Goal: Find specific page/section: Find specific page/section

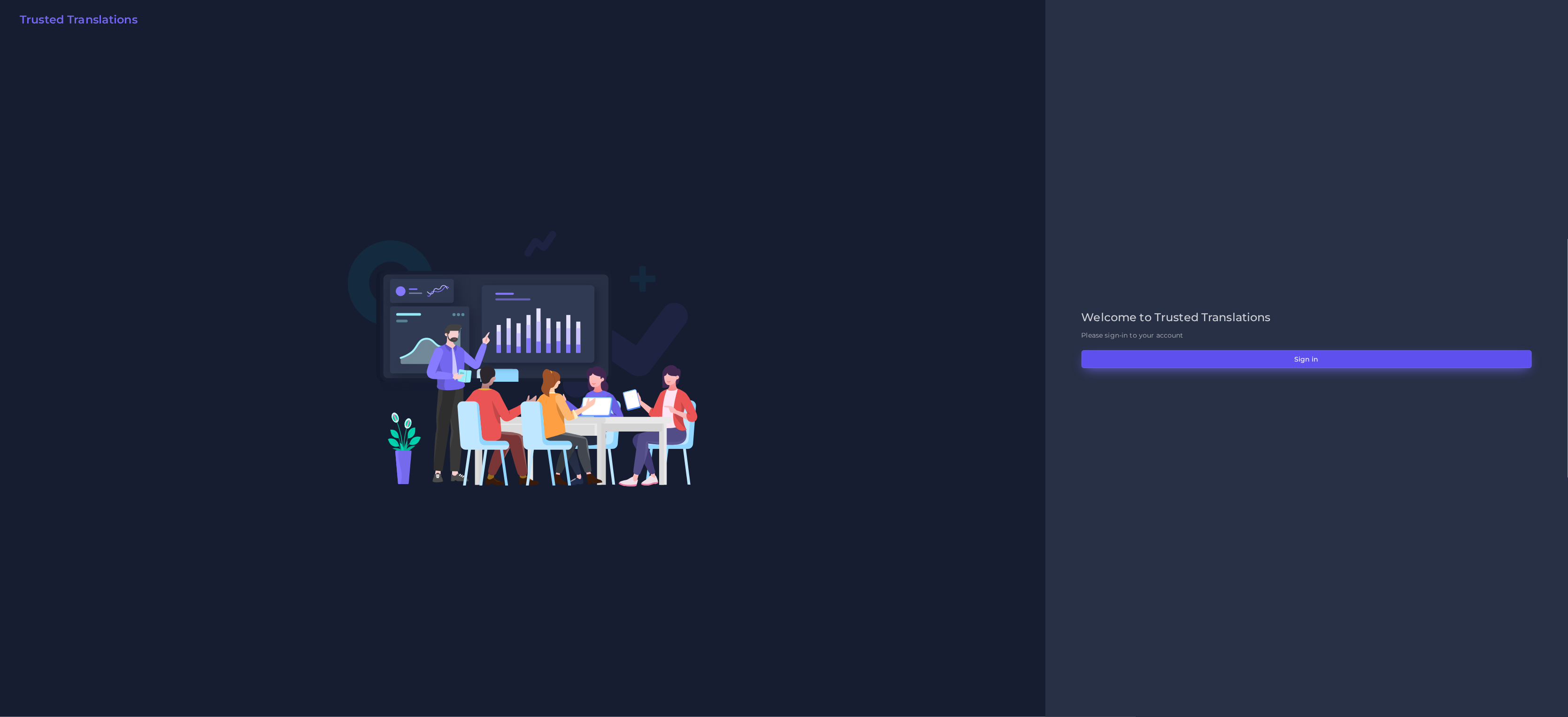
click at [1255, 363] on button "Sign in" at bounding box center [1306, 359] width 450 height 18
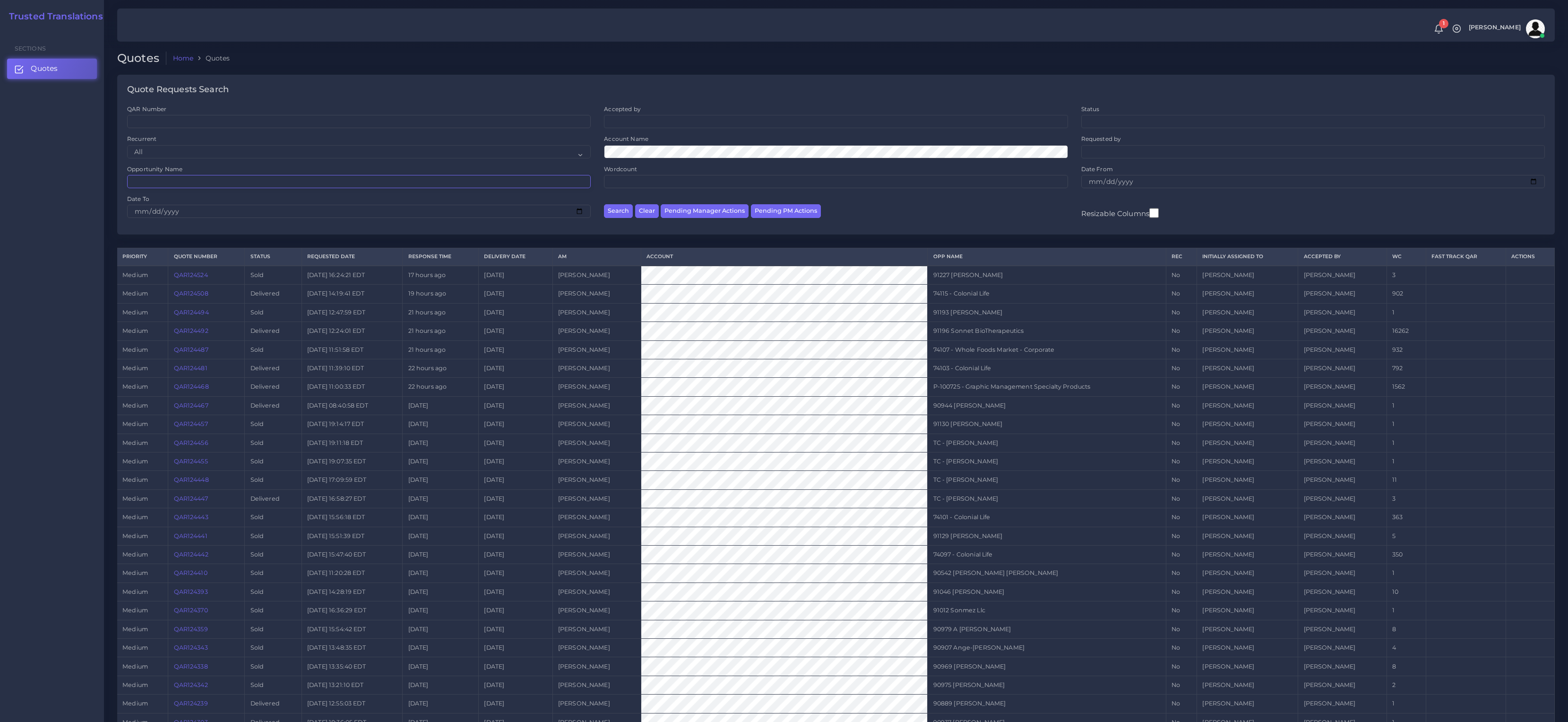
click at [169, 179] on input "Opportunity Name" at bounding box center [359, 181] width 464 height 13
click at [604, 204] on button "Search" at bounding box center [618, 211] width 29 height 14
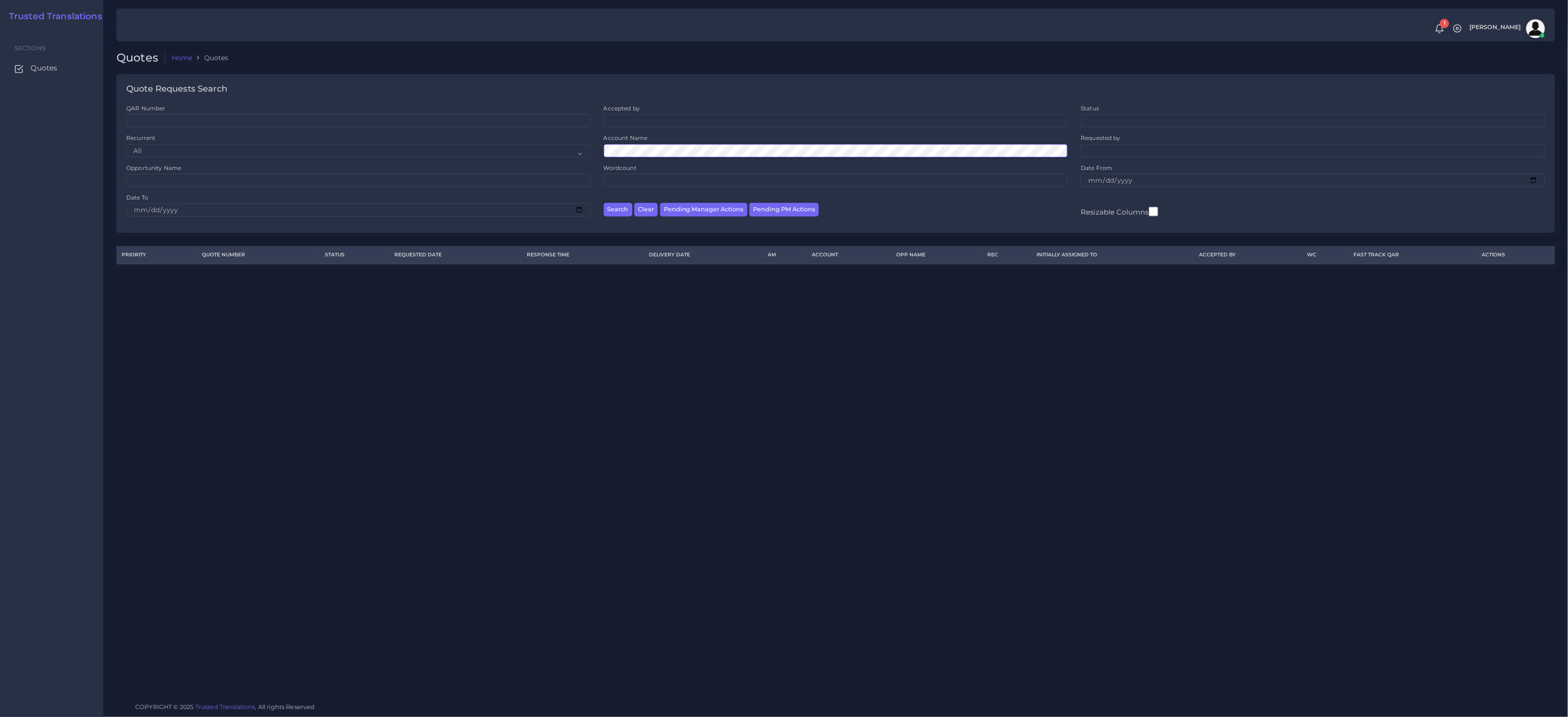
click at [519, 151] on div "QAR Number Accepted by All Donaldo Barahona Ricardo Mejia Andrea Poblete Valeri…" at bounding box center [836, 164] width 1432 height 119
drag, startPoint x: 145, startPoint y: 188, endPoint x: 149, endPoint y: 186, distance: 4.5
click at [146, 187] on input "Opportunity Name" at bounding box center [358, 180] width 464 height 13
paste input "74097"
type input "74097"
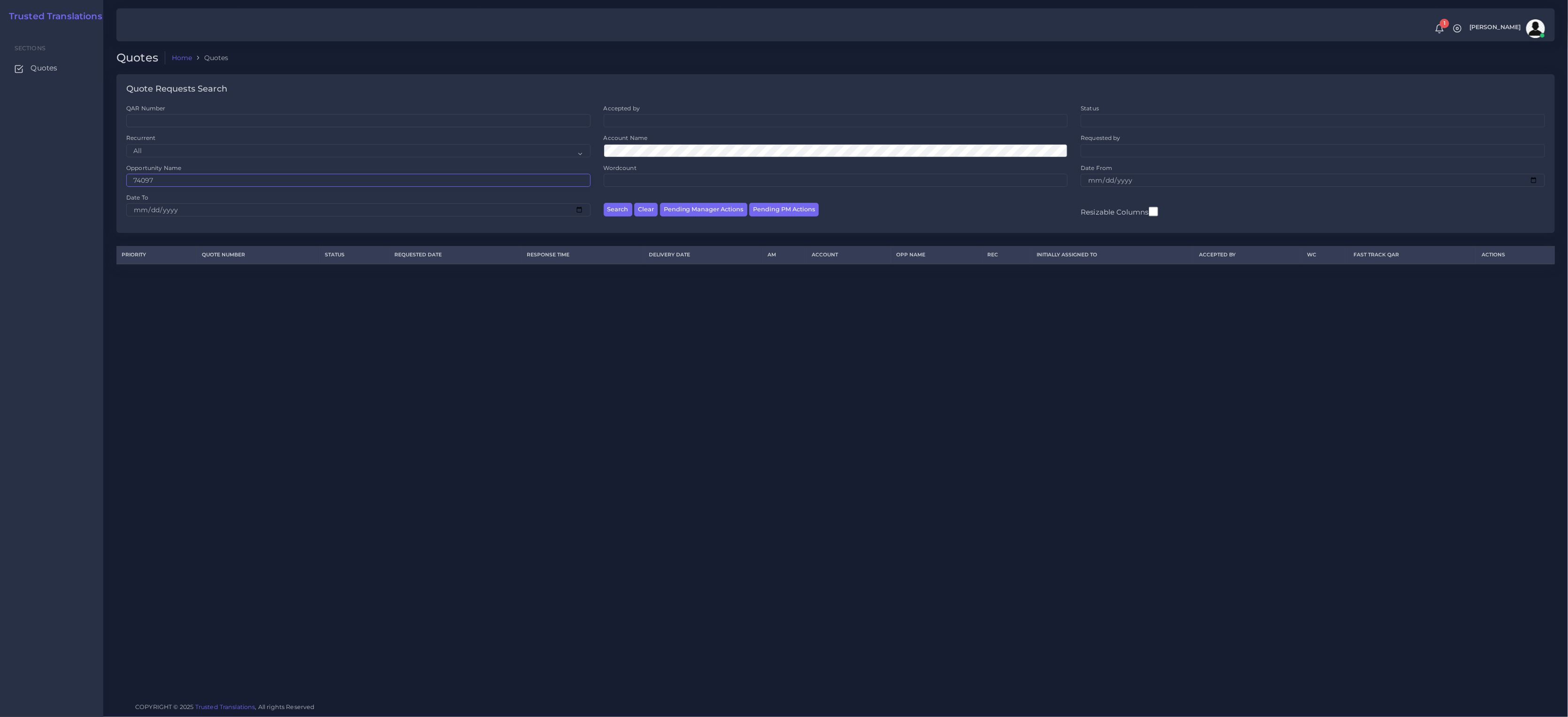
click at [604, 203] on button "Search" at bounding box center [618, 209] width 28 height 14
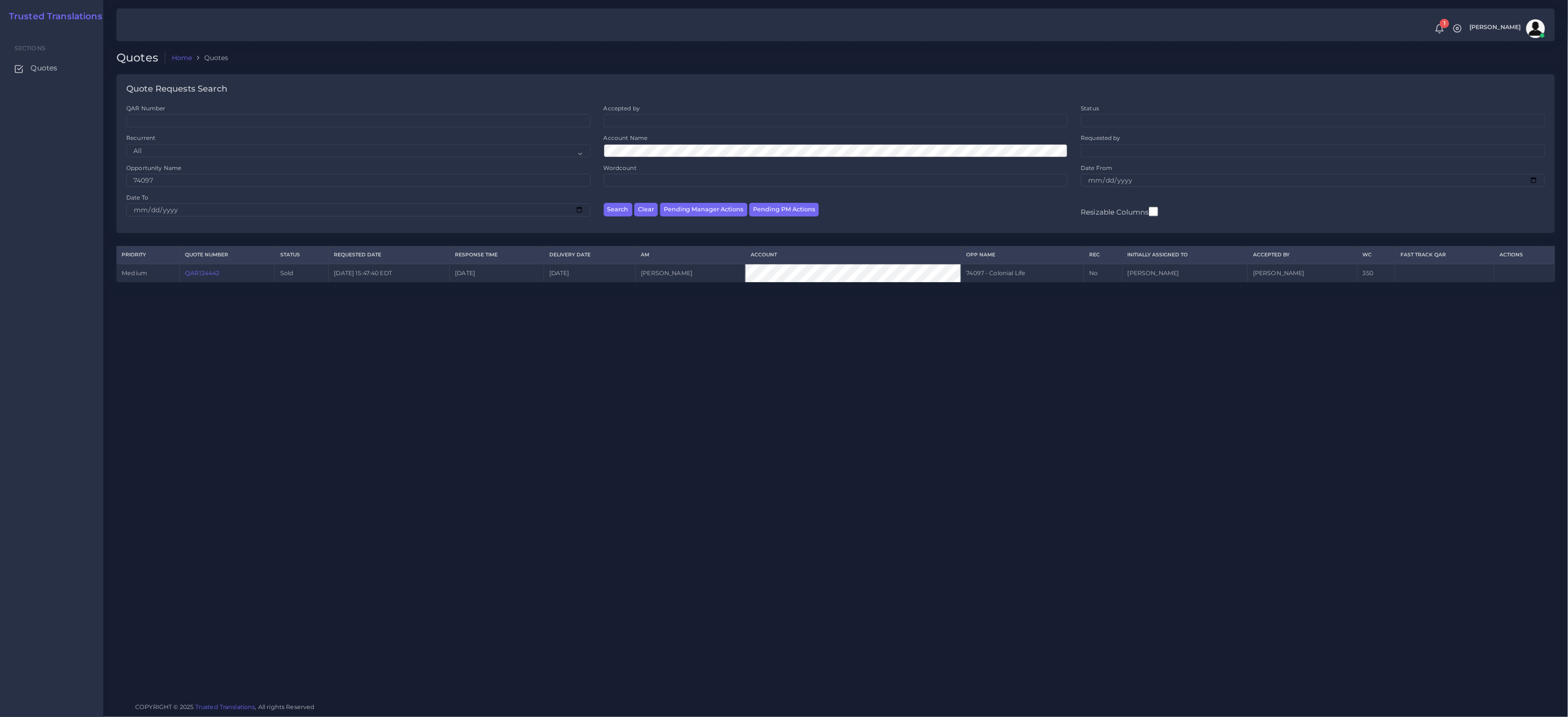
click at [216, 276] on link "QAR124442" at bounding box center [201, 272] width 34 height 7
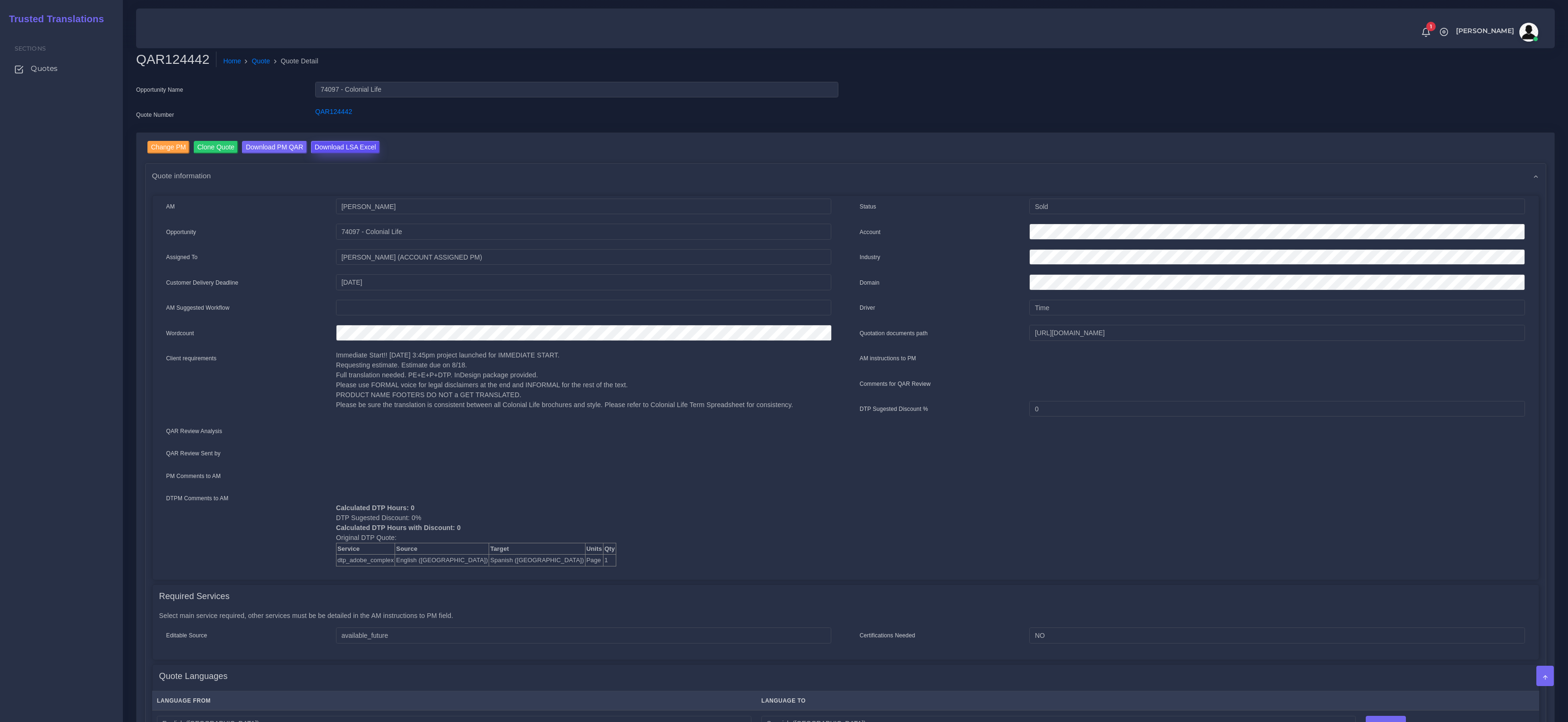
click at [336, 147] on input "Download LSA Excel" at bounding box center [345, 147] width 69 height 13
click at [263, 66] on link "Quote" at bounding box center [261, 61] width 19 height 10
